Goal: Information Seeking & Learning: Learn about a topic

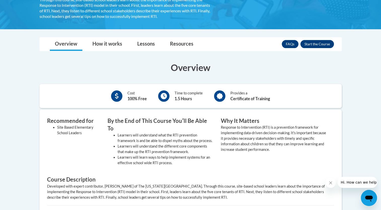
scroll to position [120, 0]
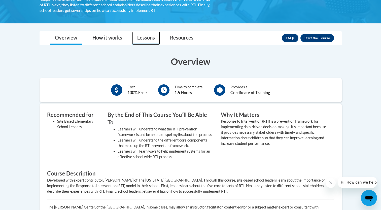
click at [144, 35] on link "Lessons" at bounding box center [146, 37] width 28 height 13
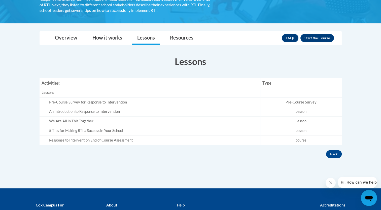
click at [110, 103] on div "Pre-Course Survey for Response to Intervention" at bounding box center [153, 102] width 209 height 5
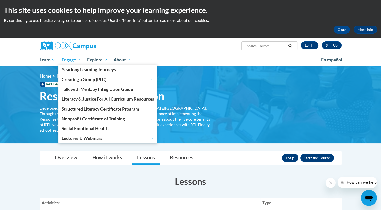
click at [73, 60] on span "Engage" at bounding box center [71, 60] width 19 height 6
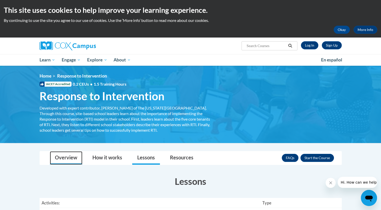
click at [72, 162] on link "Overview" at bounding box center [66, 157] width 33 height 13
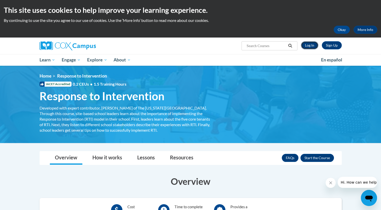
click at [307, 45] on link "Log In" at bounding box center [309, 45] width 17 height 8
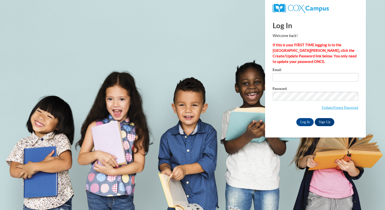
click at [288, 82] on div "Email" at bounding box center [316, 76] width 86 height 17
click at [288, 76] on input "Email" at bounding box center [316, 77] width 86 height 9
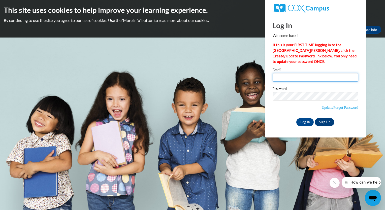
type input "MRKENN3362@ung.edu"
click at [304, 121] on input "Log In" at bounding box center [305, 122] width 18 height 8
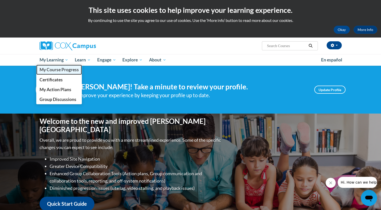
click at [52, 71] on span "My Course Progress" at bounding box center [58, 69] width 39 height 5
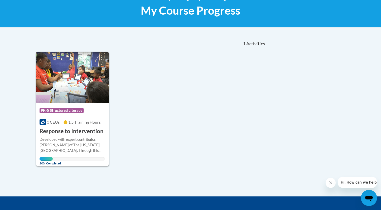
scroll to position [88, 0]
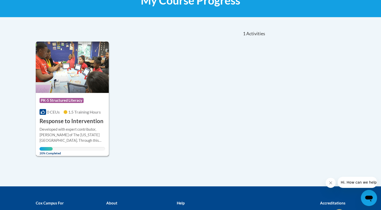
click at [48, 120] on h3 "Response to Intervention" at bounding box center [72, 121] width 64 height 8
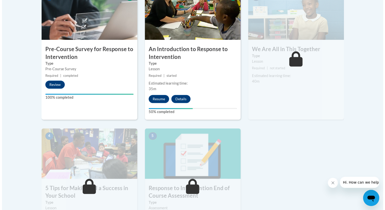
scroll to position [181, 0]
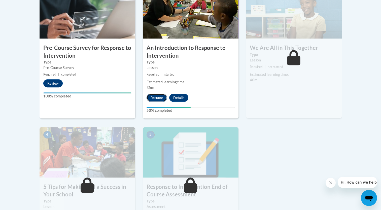
click at [158, 97] on button "Resume" at bounding box center [157, 98] width 20 height 8
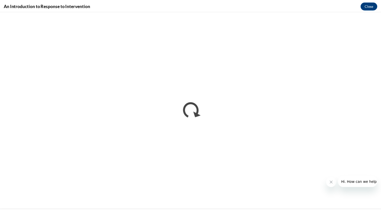
scroll to position [0, 0]
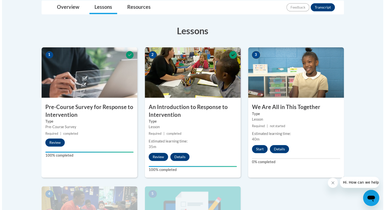
scroll to position [123, 0]
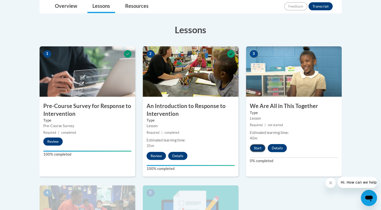
click at [257, 147] on button "Start" at bounding box center [258, 148] width 16 height 8
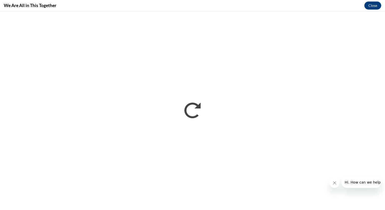
scroll to position [0, 0]
